Goal: Task Accomplishment & Management: Use online tool/utility

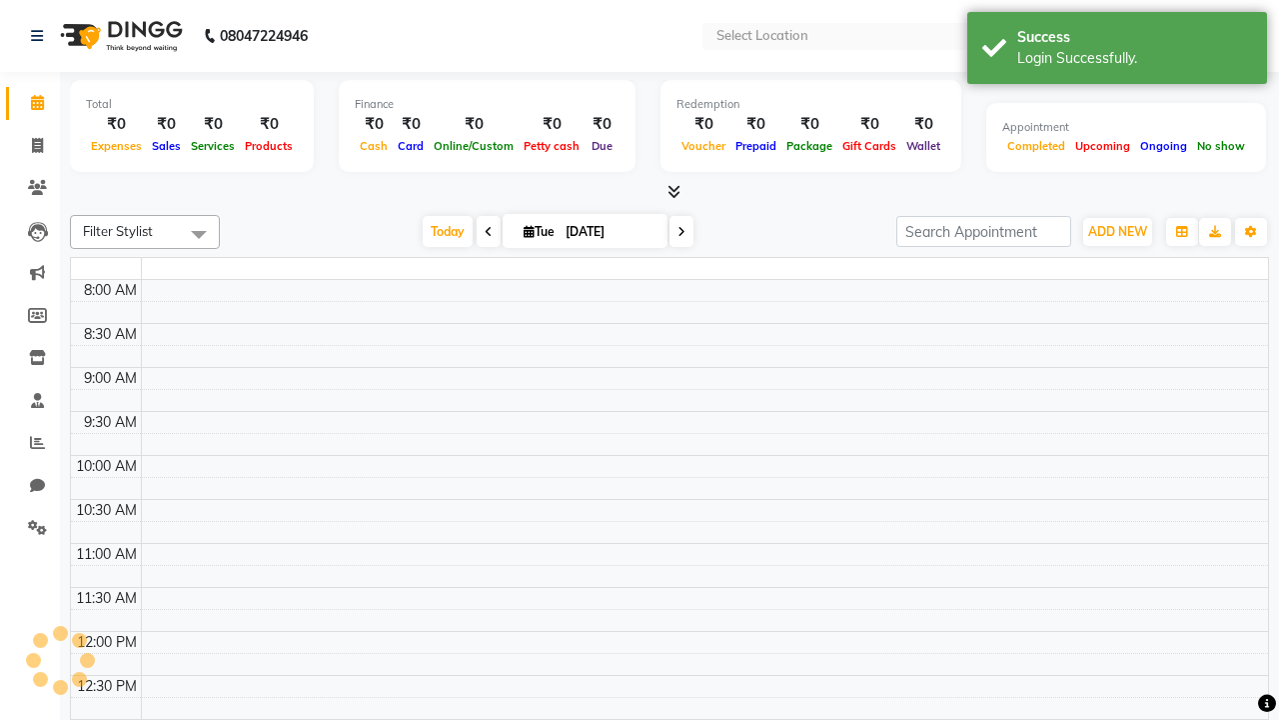
select select "en"
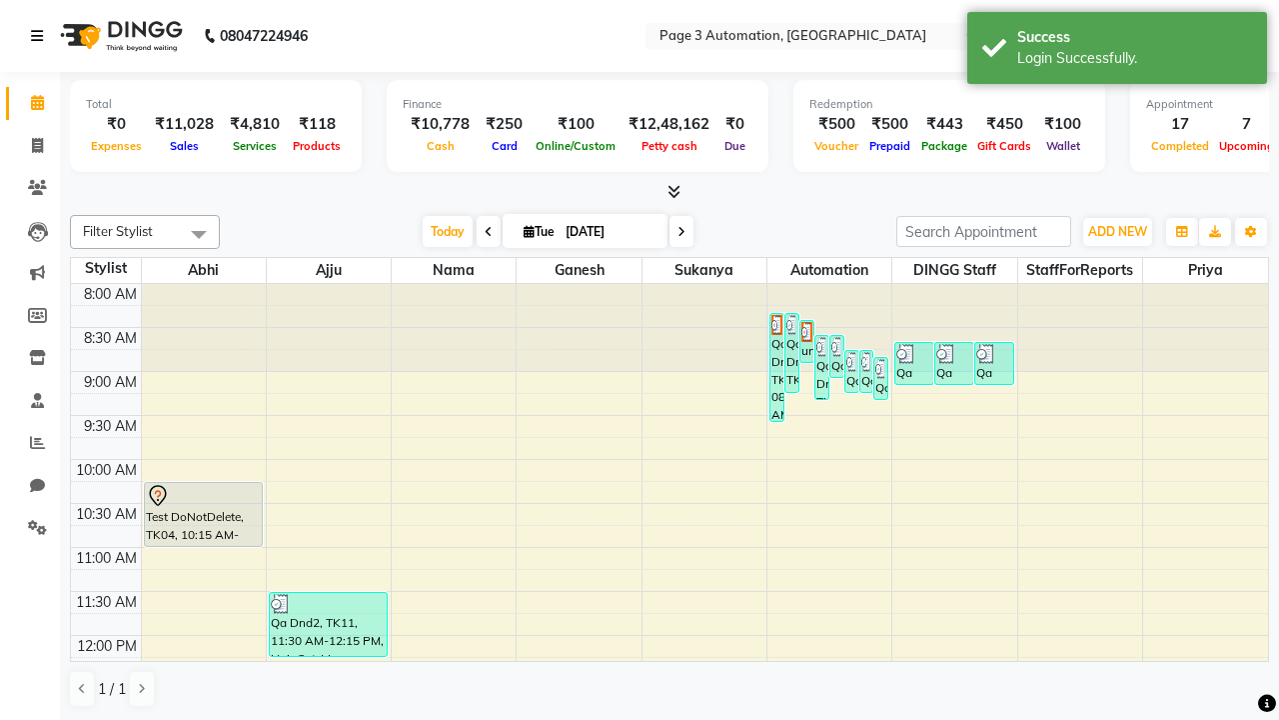
click at [41, 36] on icon at bounding box center [37, 36] width 12 height 14
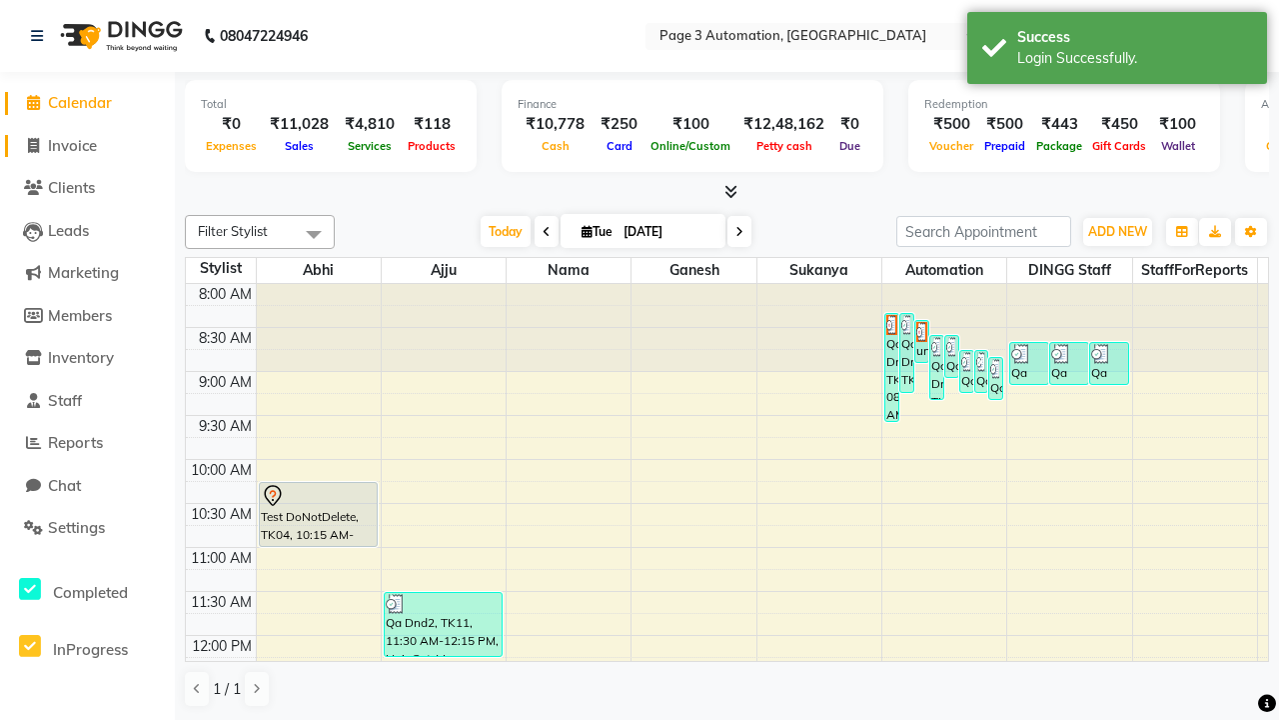
click at [87, 145] on span "Invoice" at bounding box center [72, 145] width 49 height 19
select select "service"
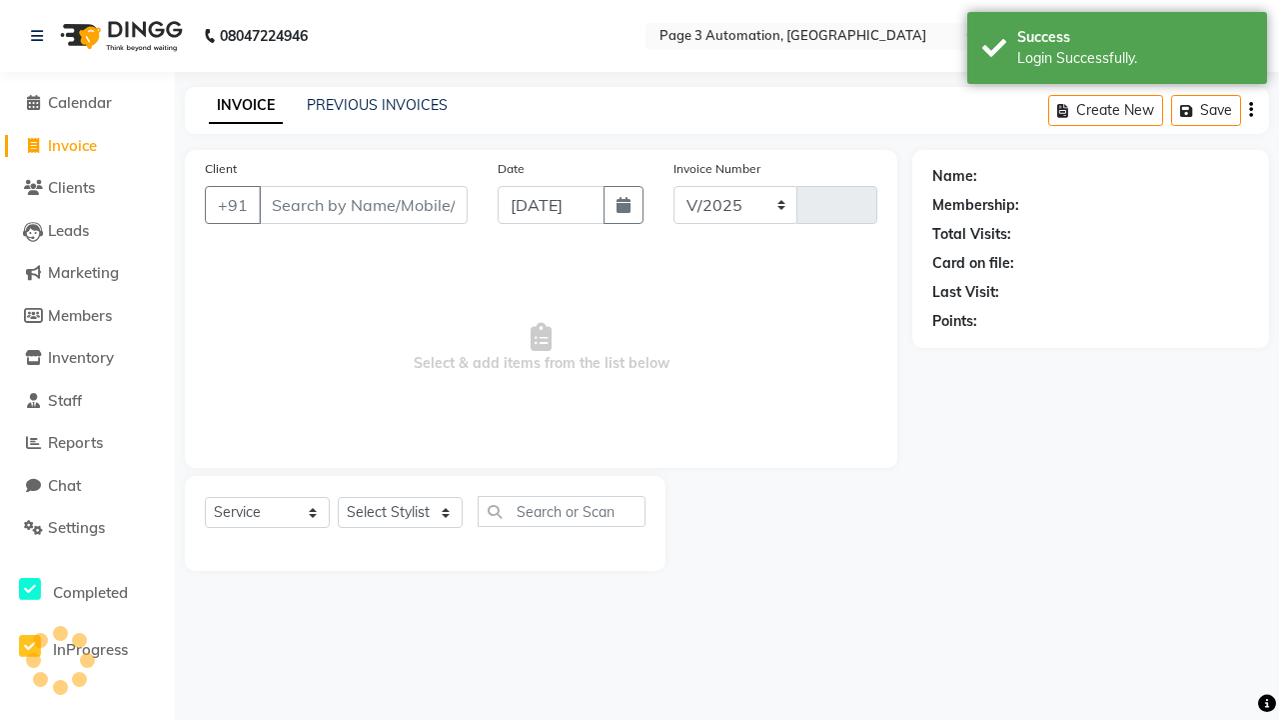
select select "2774"
type input "8754"
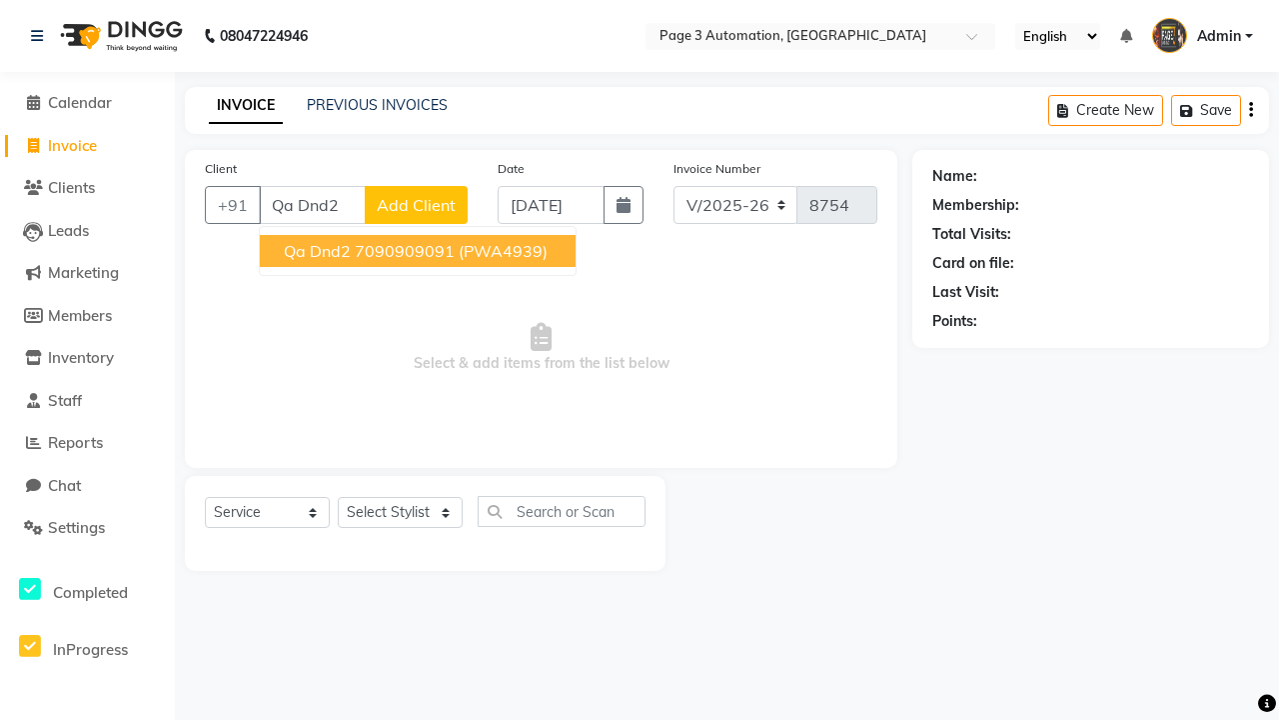
click at [420, 251] on ngb-highlight "7090909091" at bounding box center [405, 251] width 100 height 20
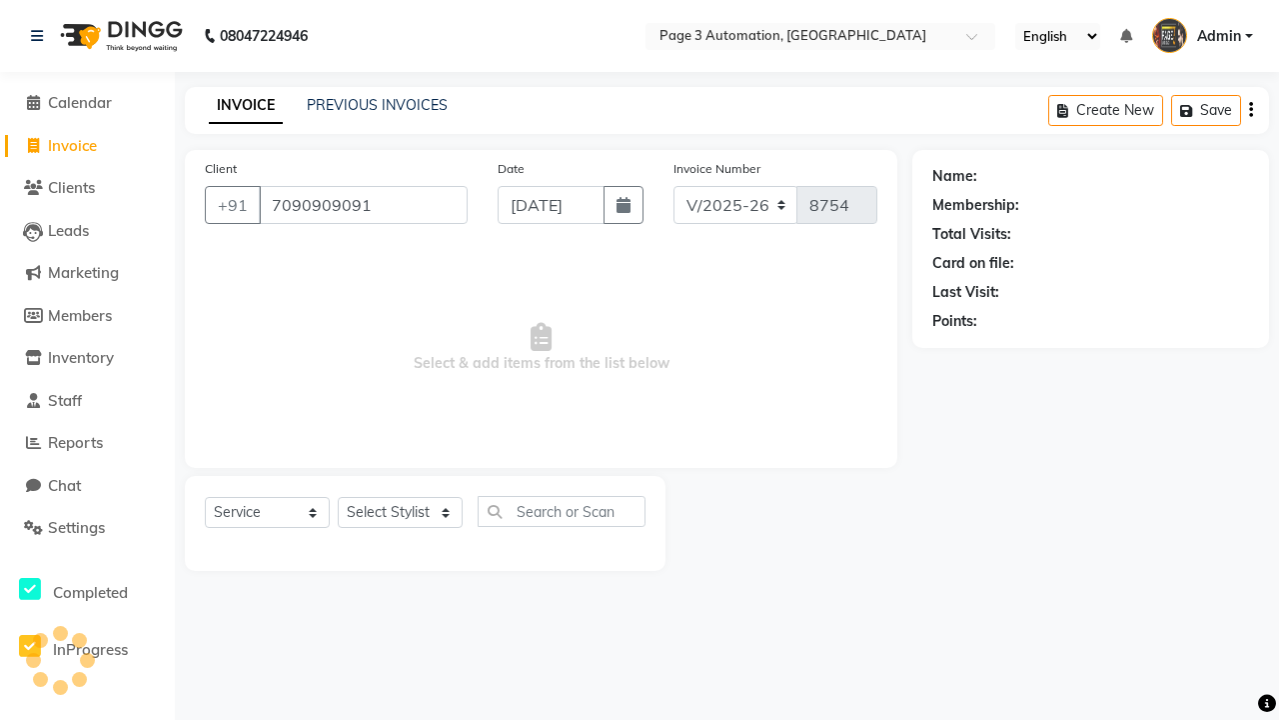
type input "7090909091"
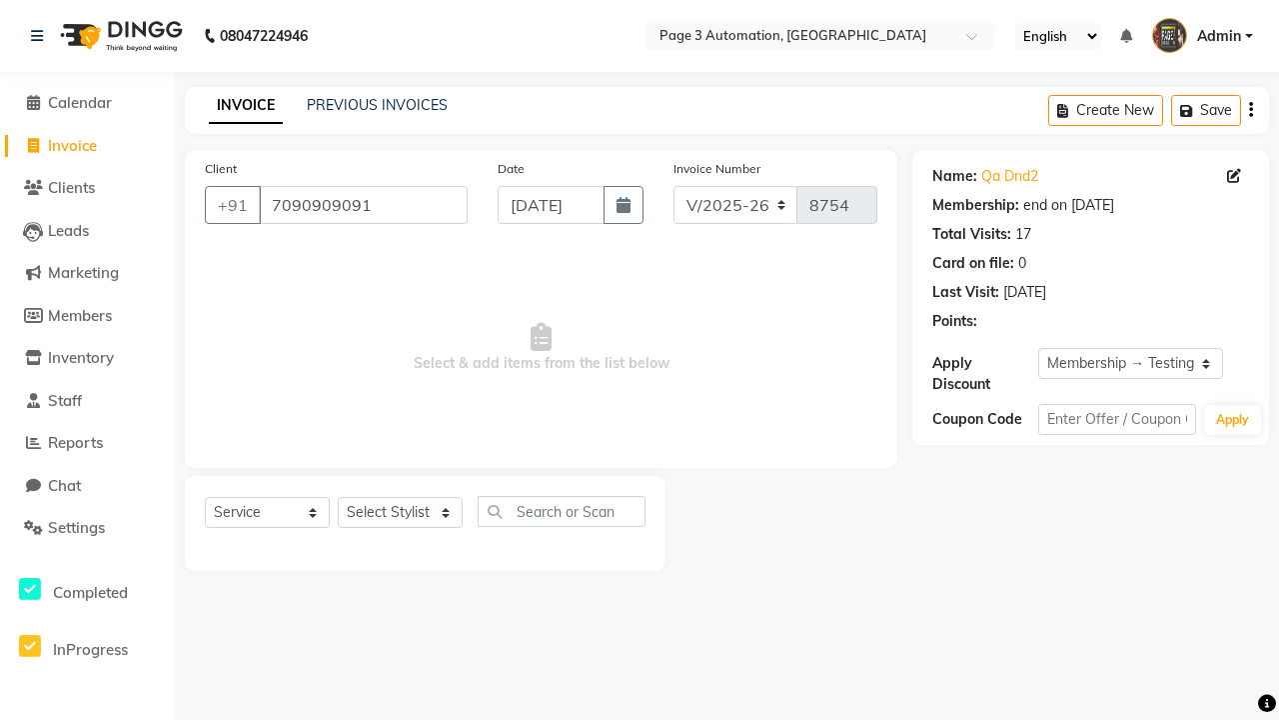
select select "0:"
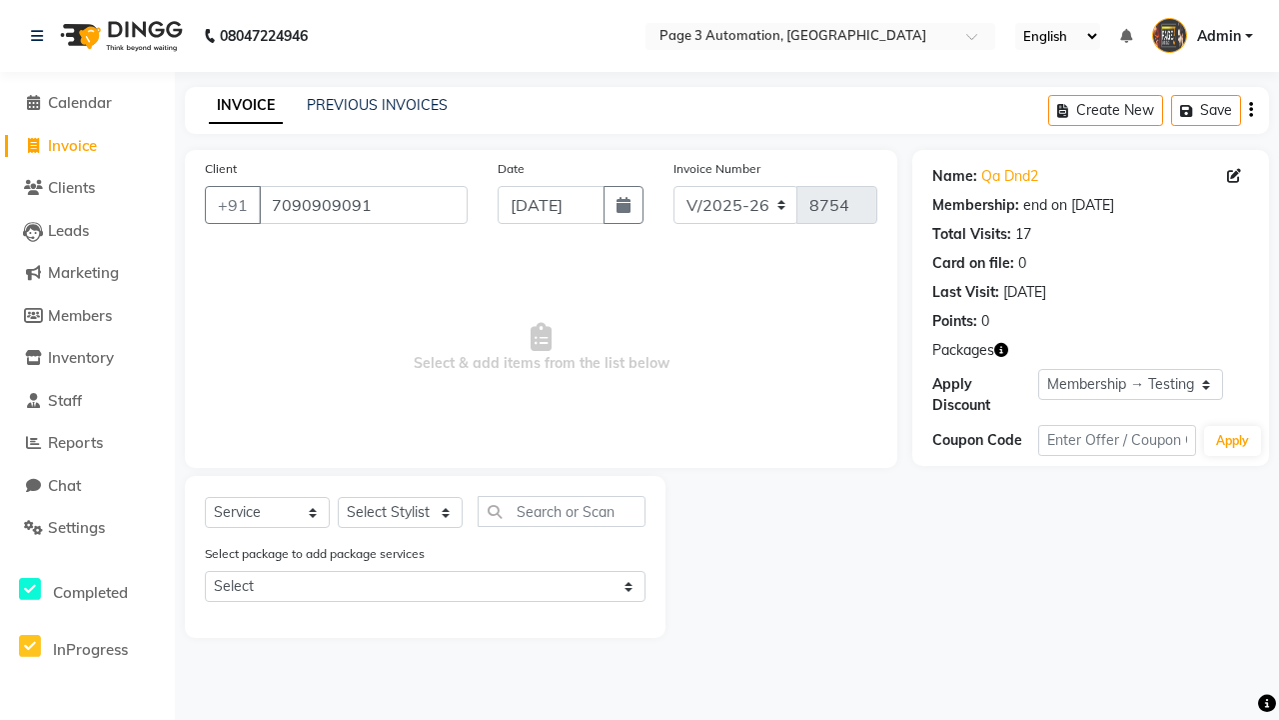
select select "71342"
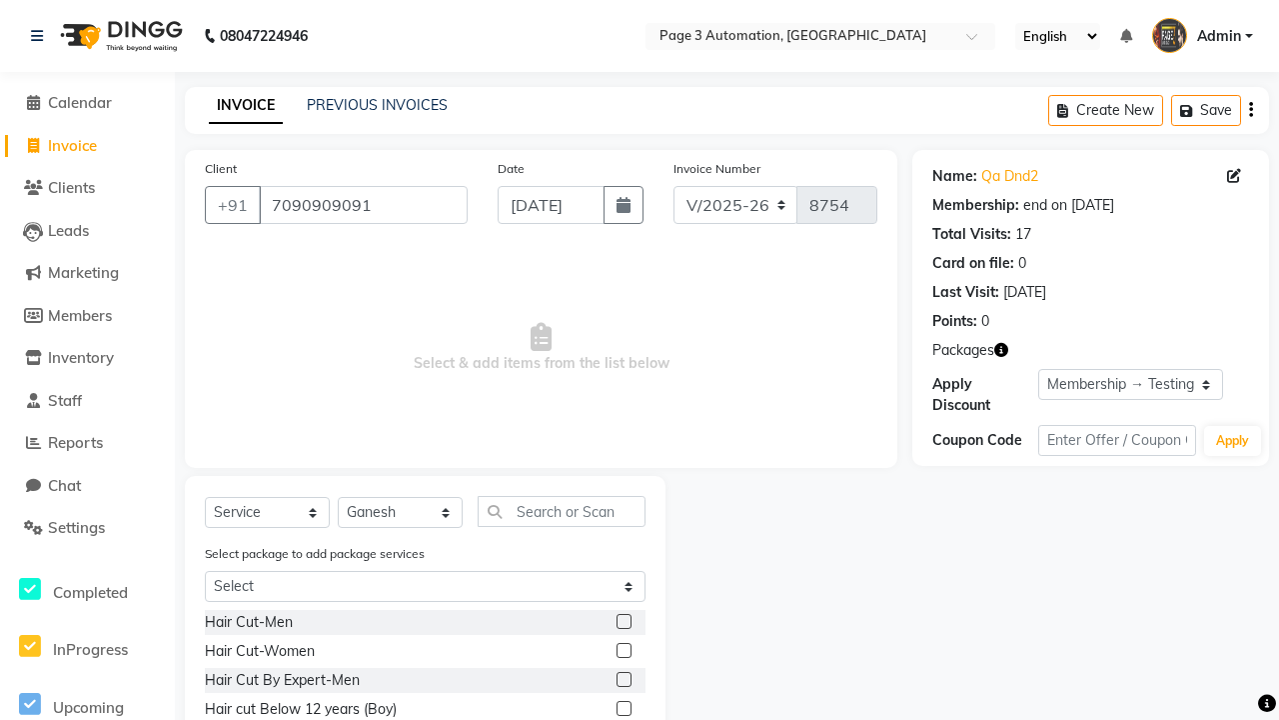
click at [623, 709] on label at bounding box center [624, 708] width 15 height 15
click at [623, 709] on input "checkbox" at bounding box center [623, 709] width 13 height 13
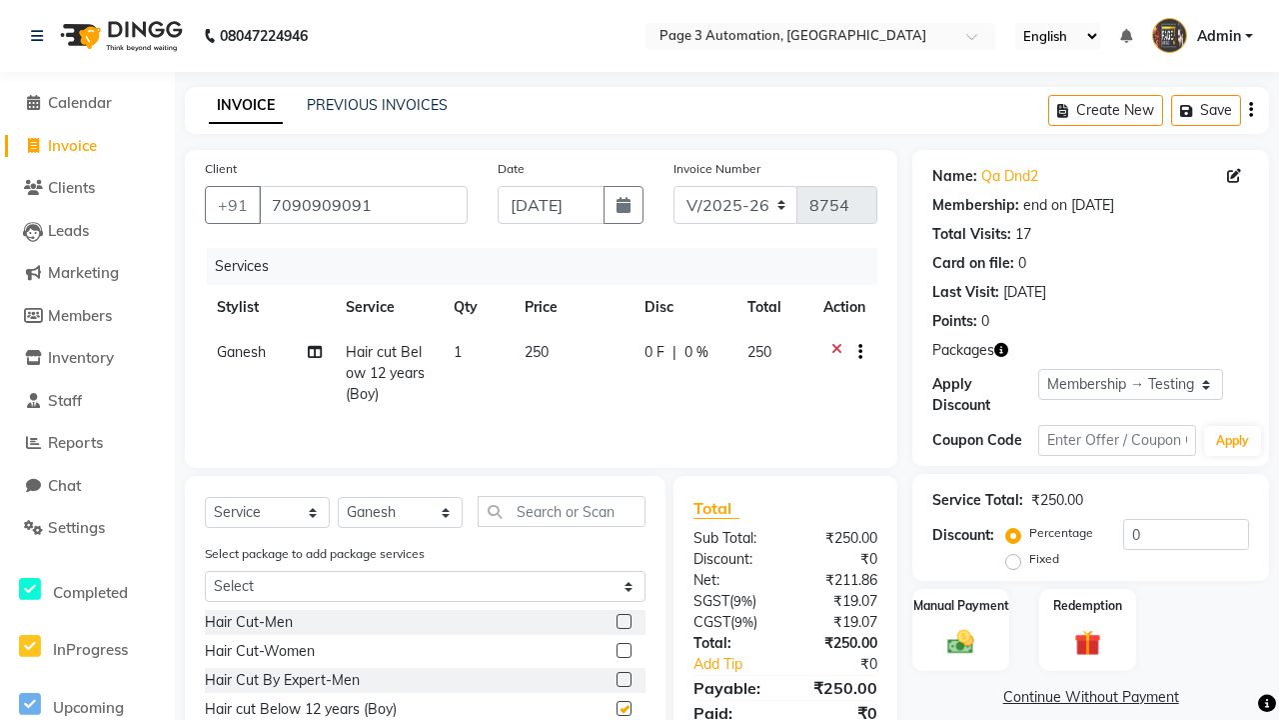
checkbox input "false"
click at [961, 605] on label "Manual Payment" at bounding box center [962, 604] width 100 height 19
click at [1143, 698] on span "CASH" at bounding box center [1143, 698] width 43 height 23
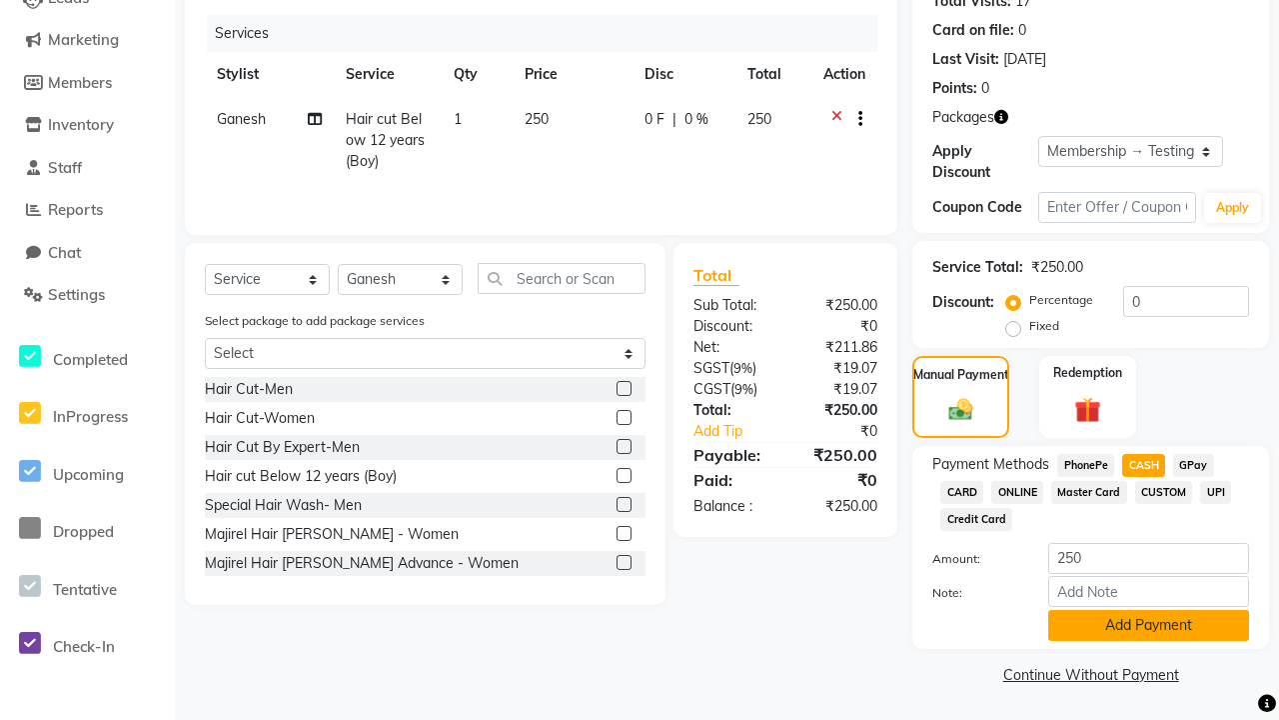
click at [1148, 625] on button "Add Payment" at bounding box center [1148, 625] width 201 height 31
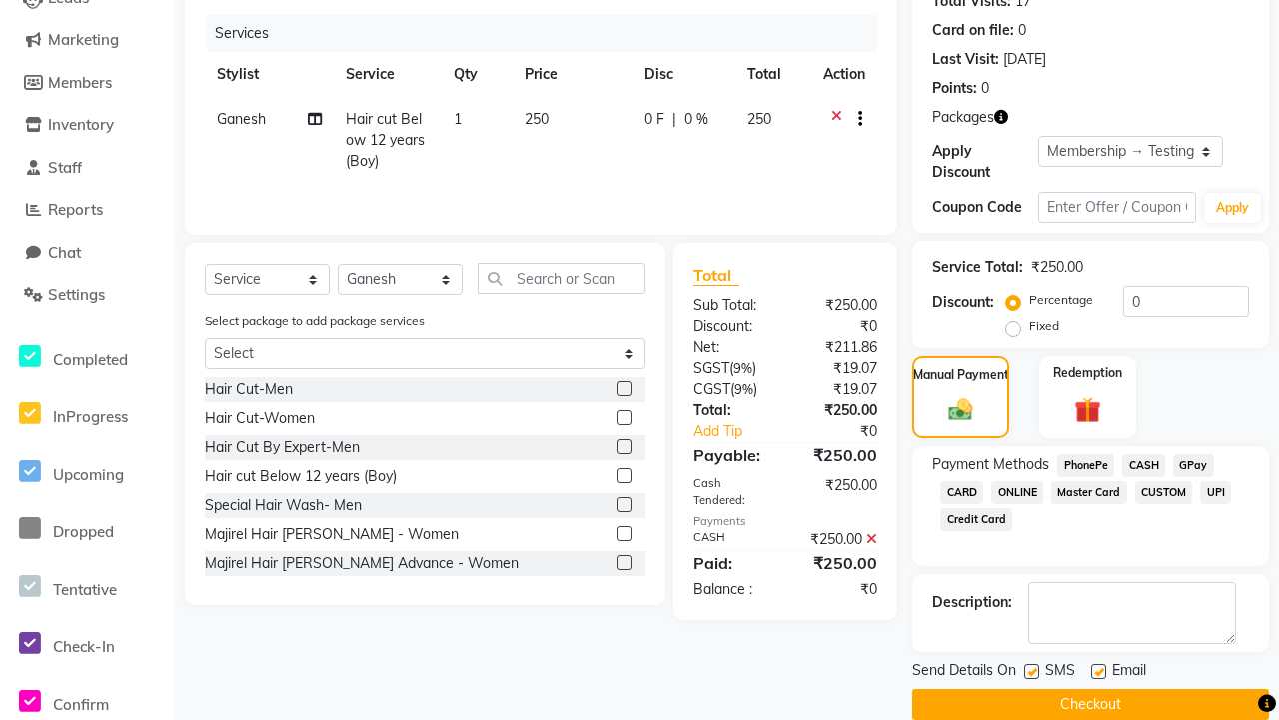
click at [1031, 671] on label at bounding box center [1032, 671] width 15 height 15
click at [1031, 671] on input "checkbox" at bounding box center [1031, 672] width 13 height 13
checkbox input "false"
click at [1098, 671] on label at bounding box center [1098, 671] width 15 height 15
click at [1098, 671] on input "checkbox" at bounding box center [1097, 672] width 13 height 13
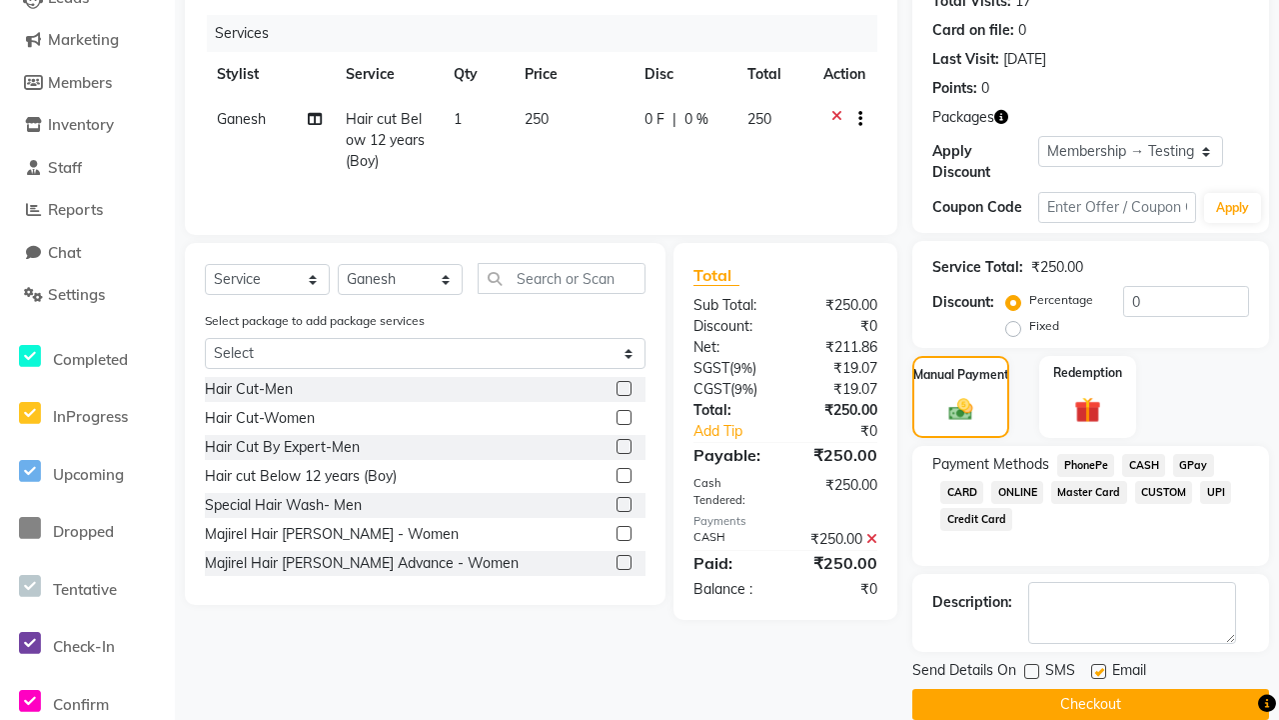
checkbox input "false"
click at [1090, 704] on button "Checkout" at bounding box center [1091, 704] width 357 height 31
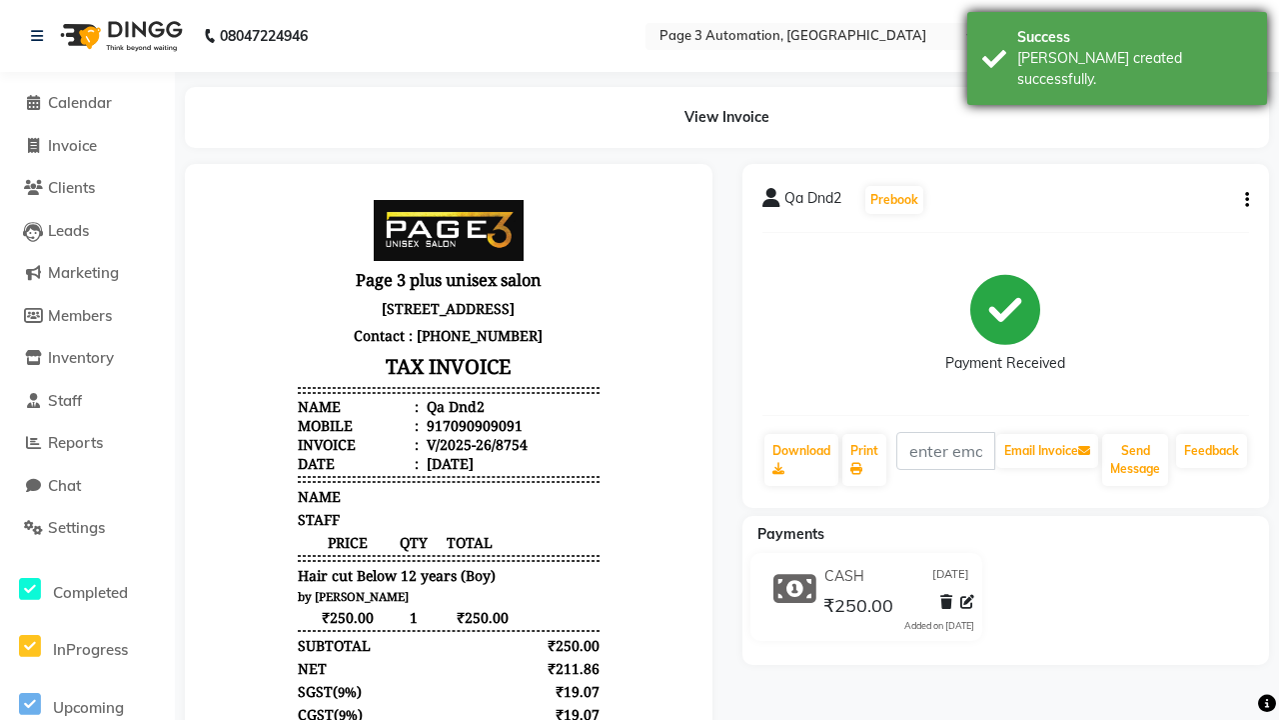
click at [1117, 51] on div "[PERSON_NAME] created successfully." at bounding box center [1135, 69] width 235 height 42
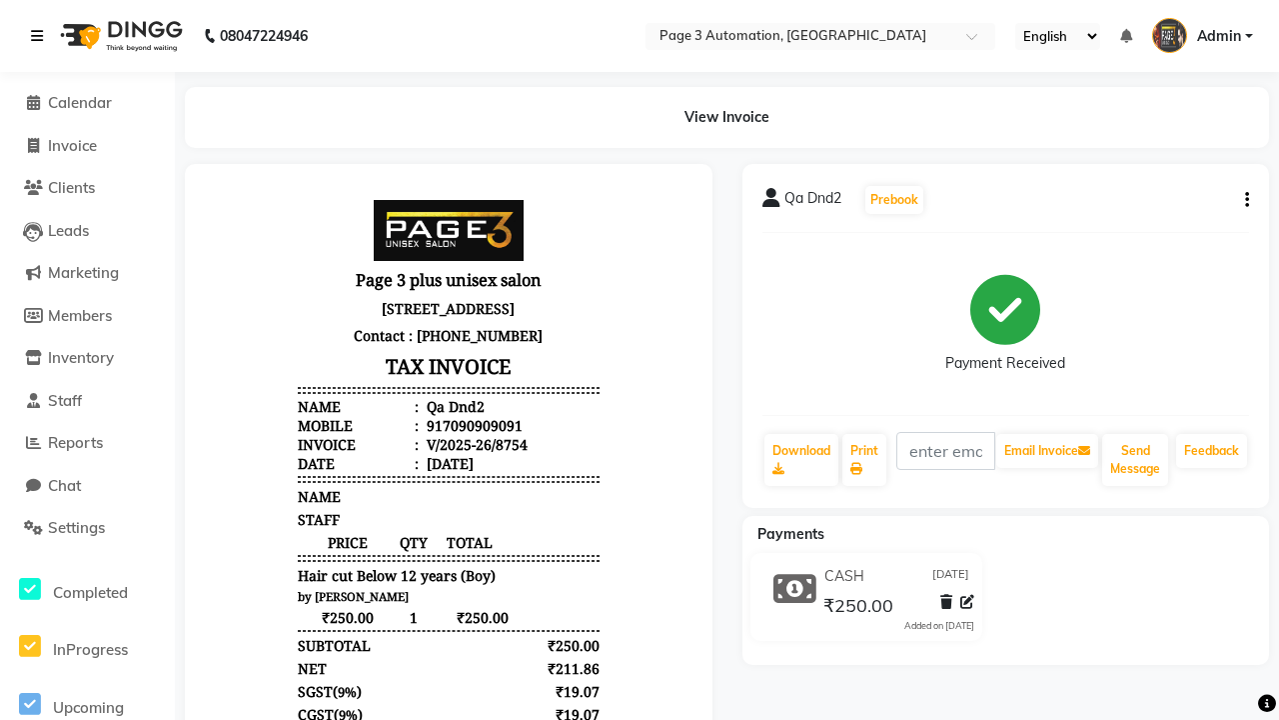
click at [41, 36] on icon at bounding box center [37, 36] width 12 height 14
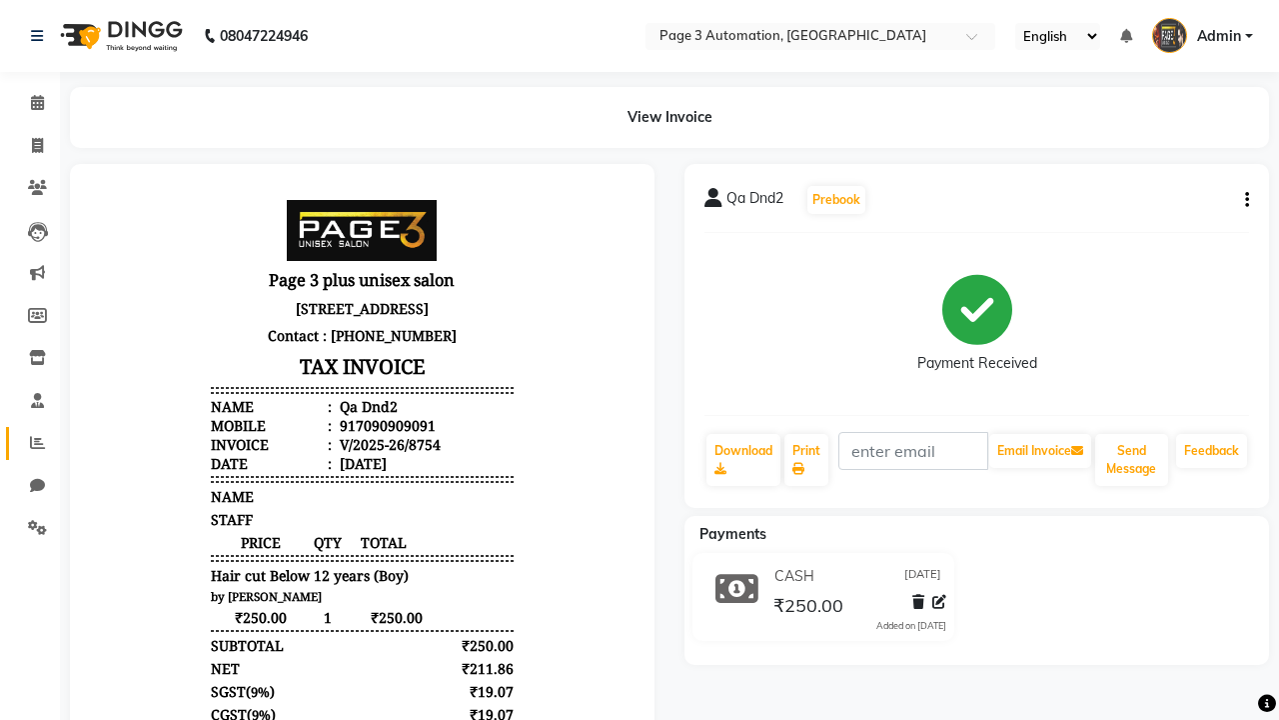
click at [30, 443] on icon at bounding box center [37, 442] width 15 height 15
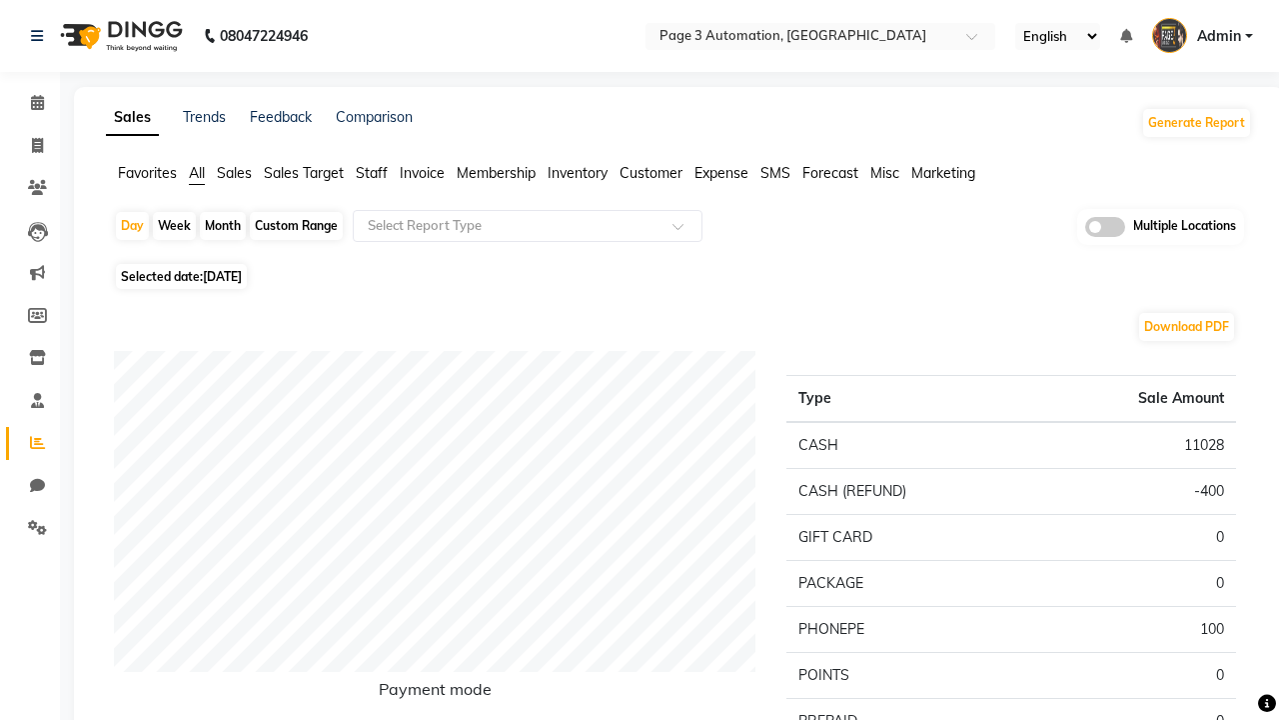
type input "Invoice"
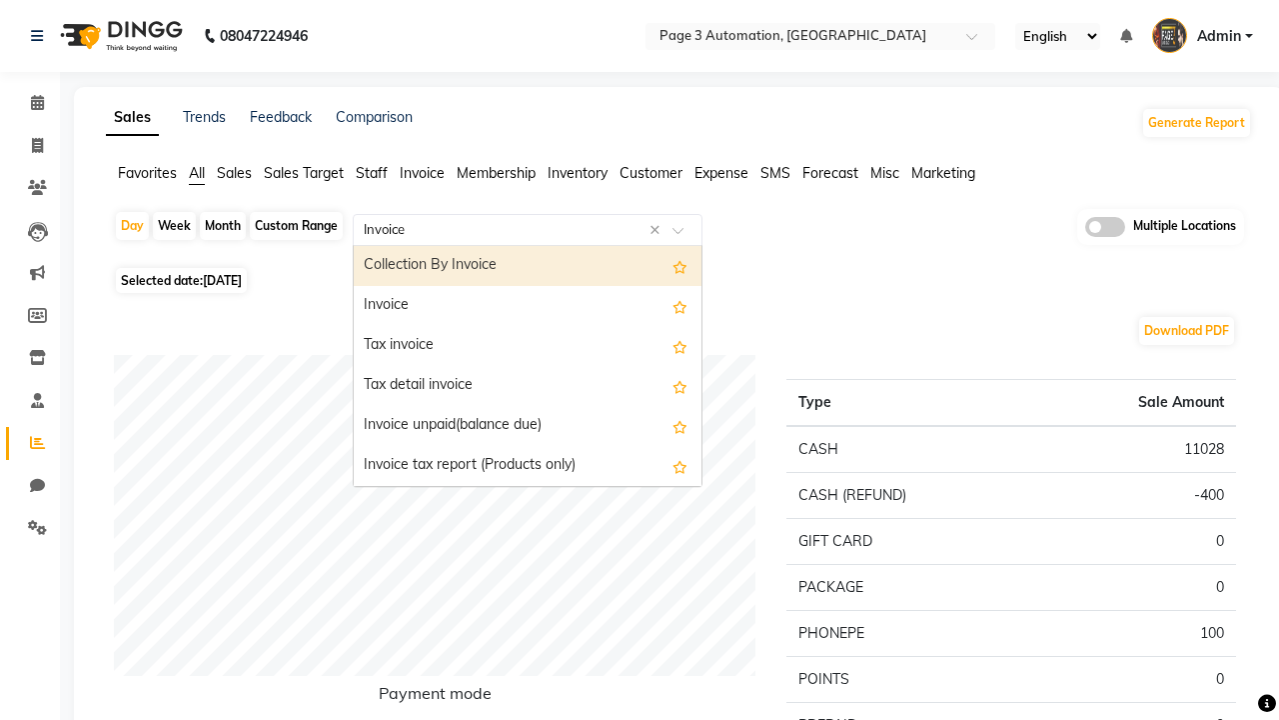
click at [528, 306] on div "Invoice" at bounding box center [528, 306] width 348 height 40
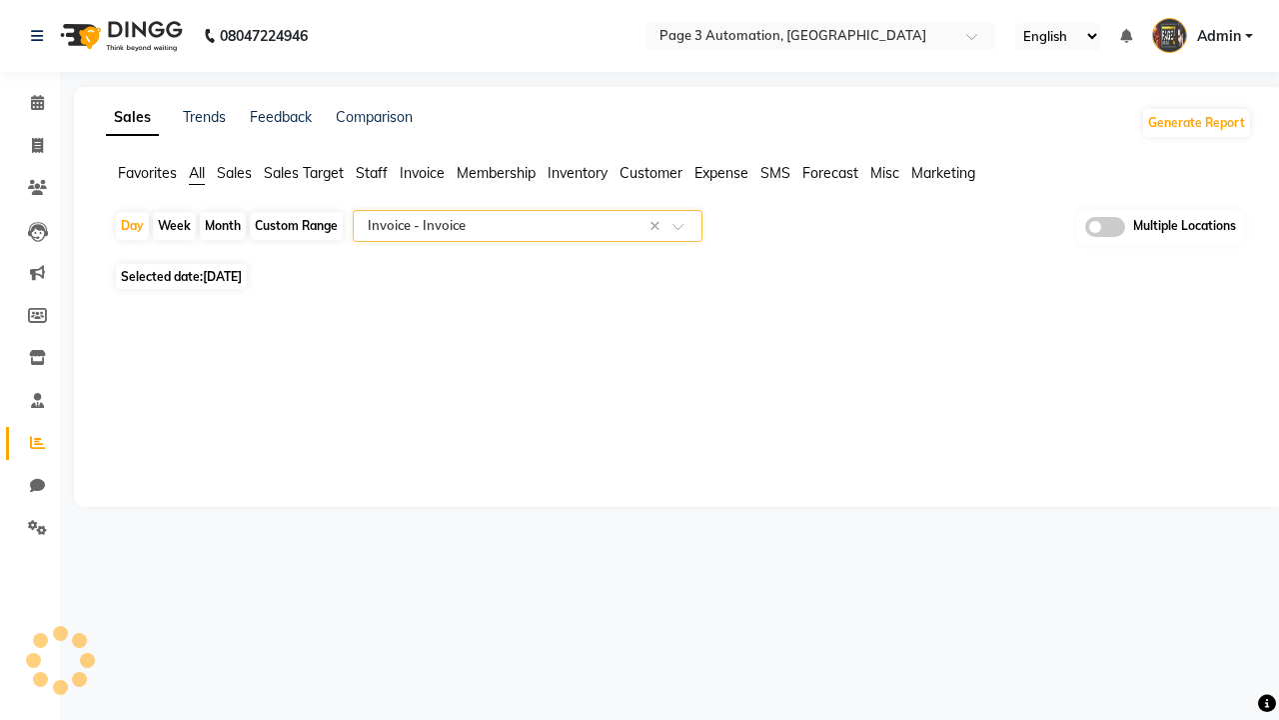
select select "full_report"
select select "csv"
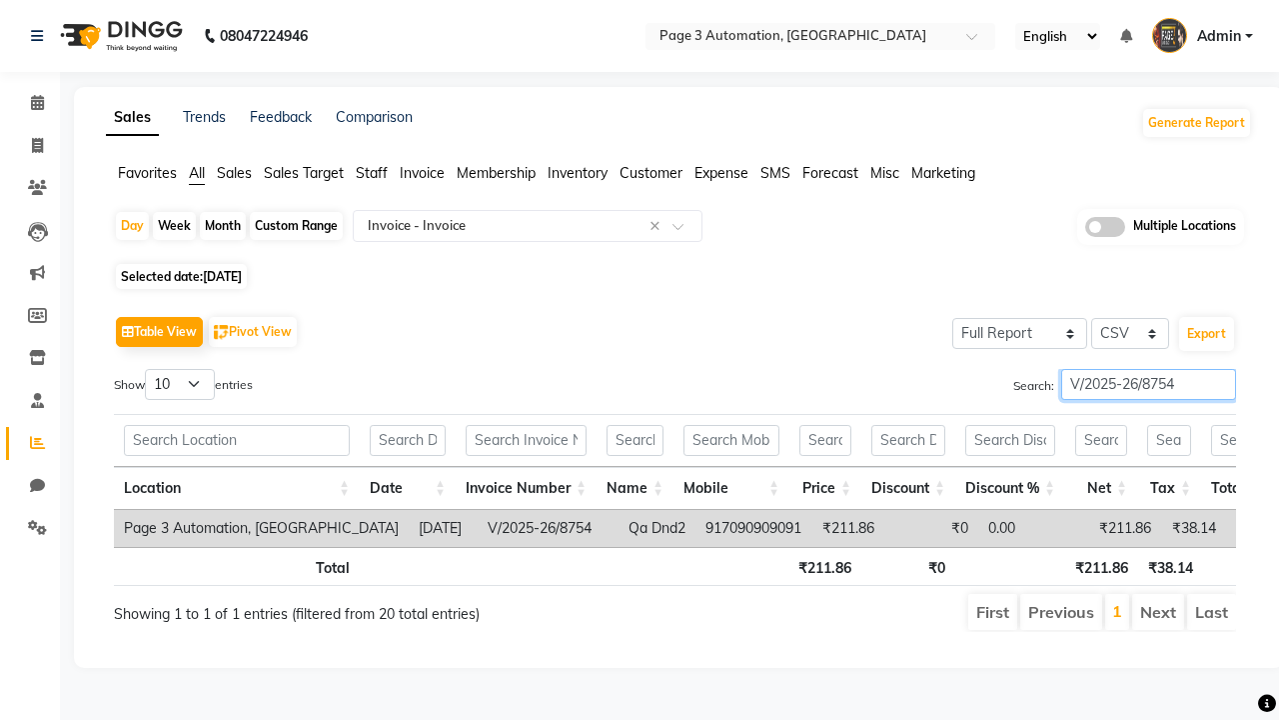
type input "V/2025-26/8754"
type input "Tax invoice"
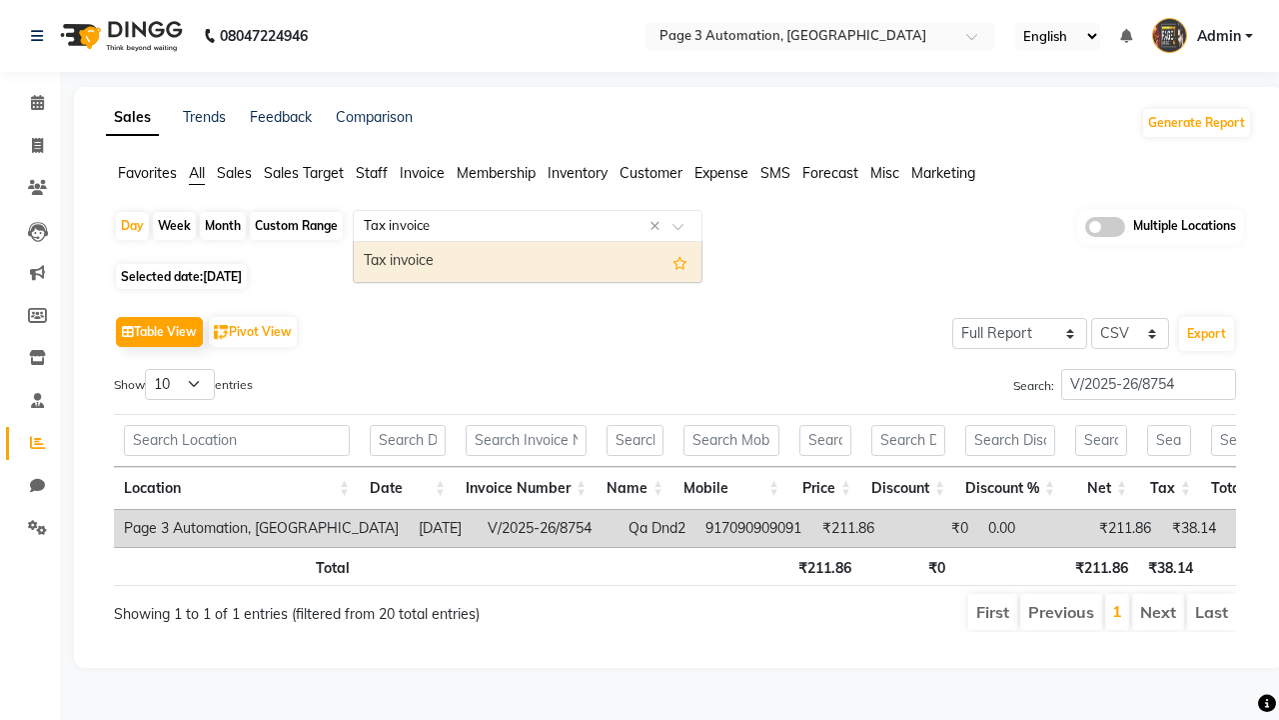
click at [528, 261] on div "Tax invoice" at bounding box center [528, 262] width 348 height 40
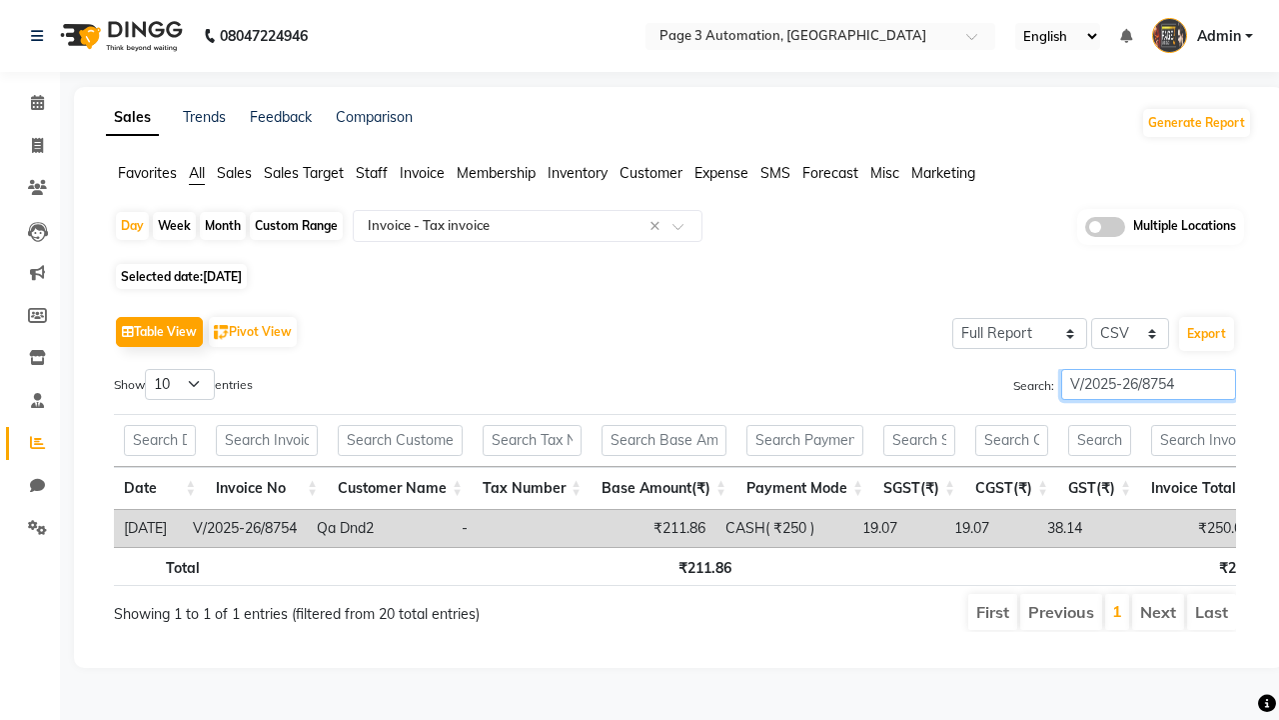
type input "V/2025-26/8754"
type input "Tax detail invoice"
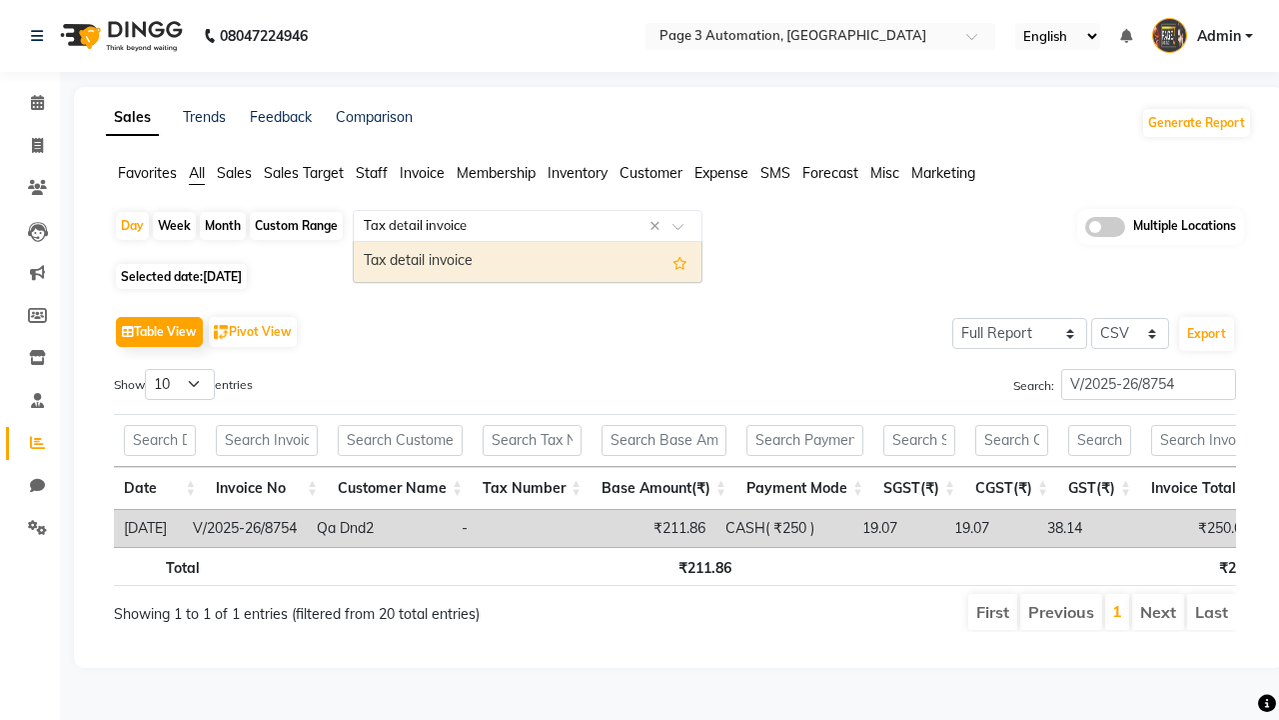
click at [528, 261] on div "Tax detail invoice" at bounding box center [528, 262] width 348 height 40
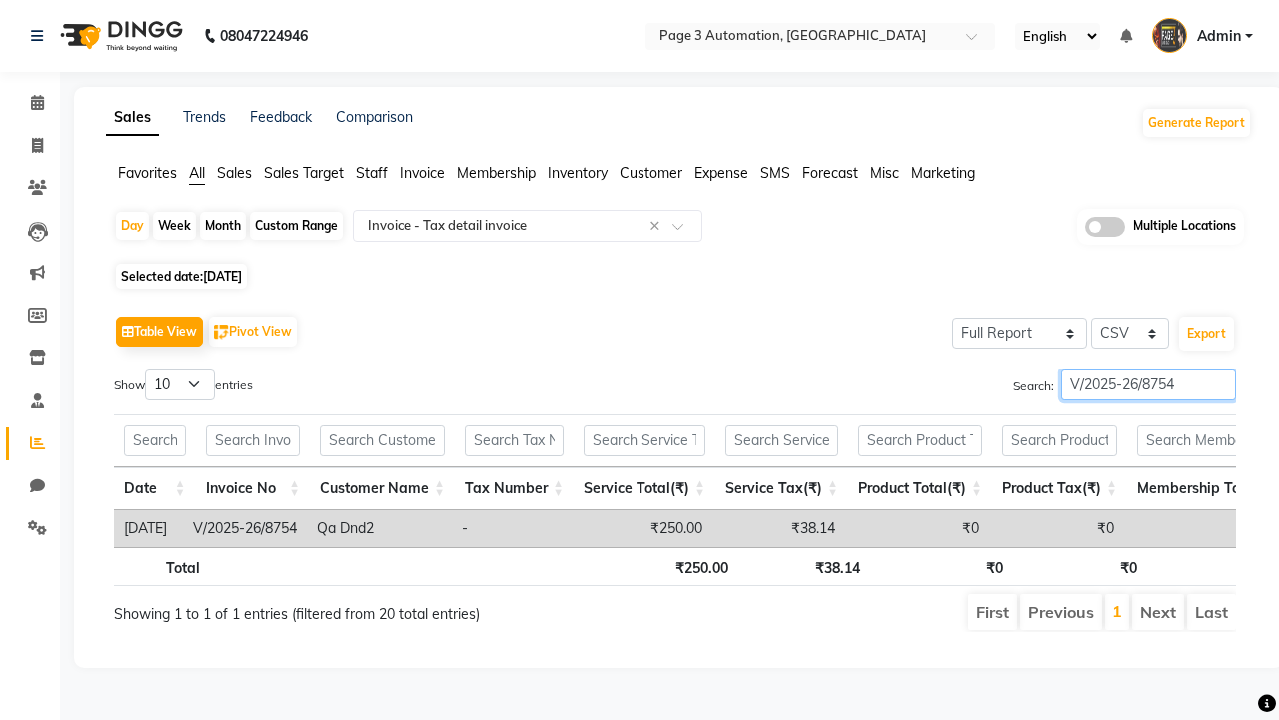
type input "V/2025-26/8754"
type input "Invoice Item wise"
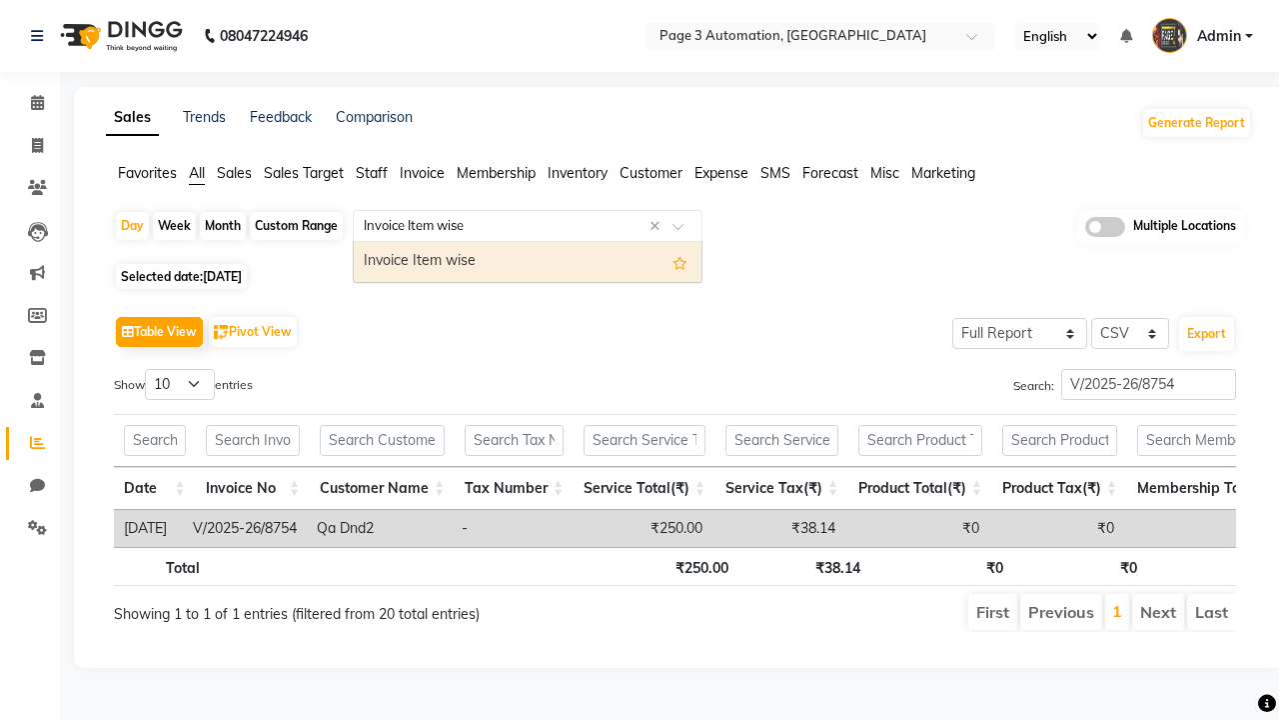
click at [528, 261] on div "Invoice Item wise" at bounding box center [528, 262] width 348 height 40
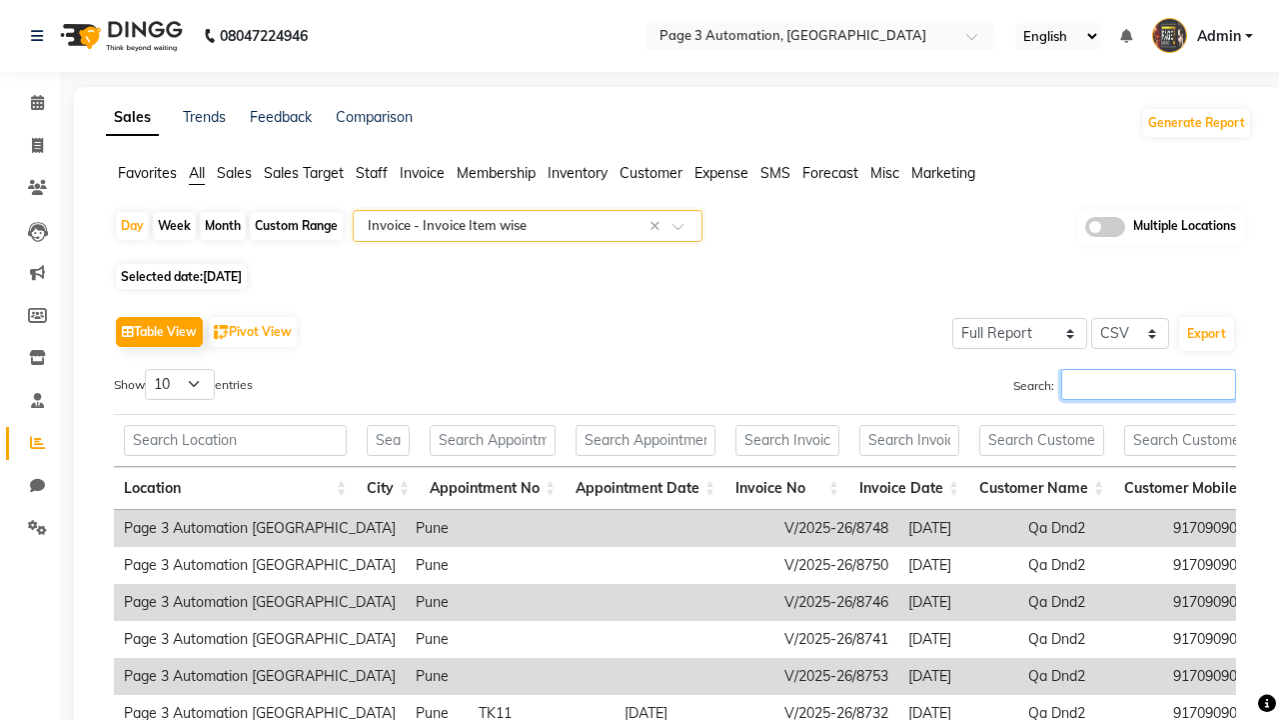
type input "V/2025-26/8754"
